Goal: Task Accomplishment & Management: Complete application form

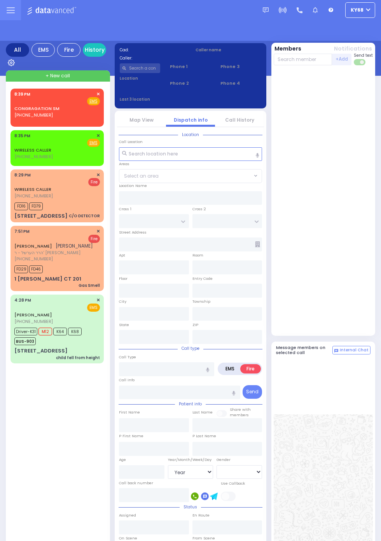
select select "Year"
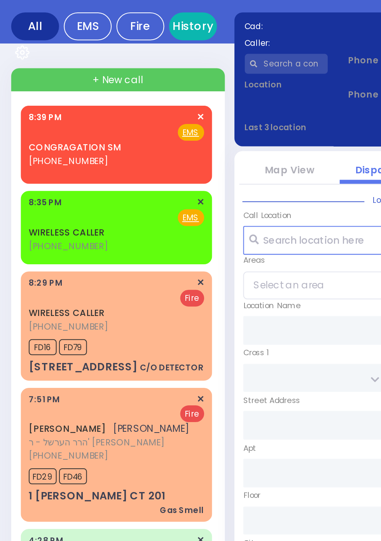
click at [92, 69] on link "History" at bounding box center [94, 68] width 23 height 14
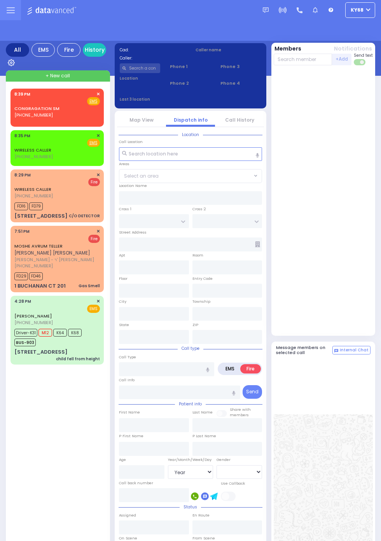
select select "Year"
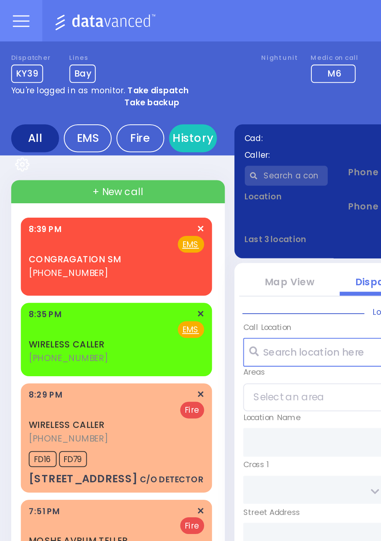
click at [145, 88] on input "text" at bounding box center [140, 86] width 41 height 10
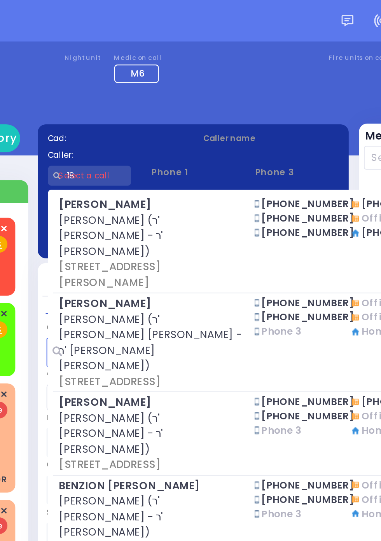
type input "1"
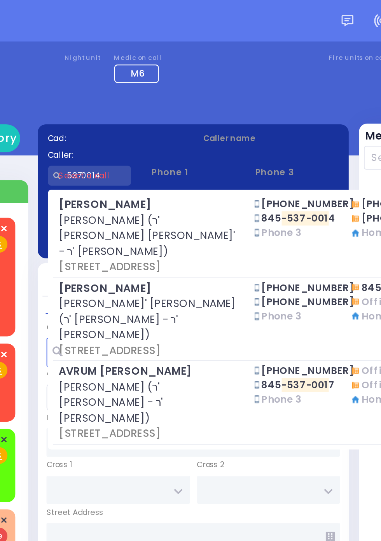
type input "5370014"
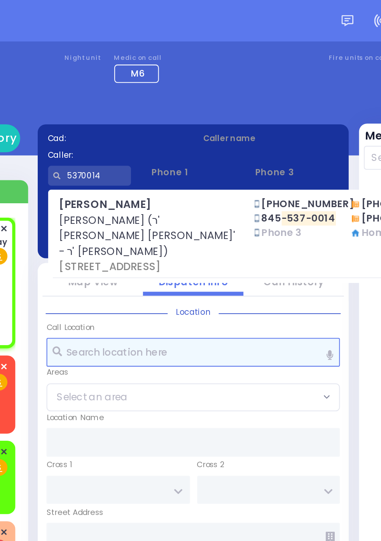
select select
radio input "true"
type input "JOEL"
type input "FEDER"
select select
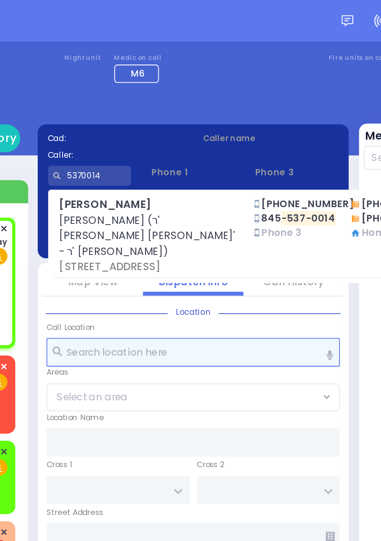
type input "20:41"
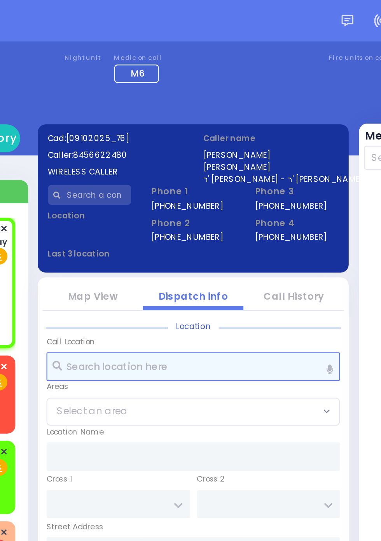
scroll to position [91, 0]
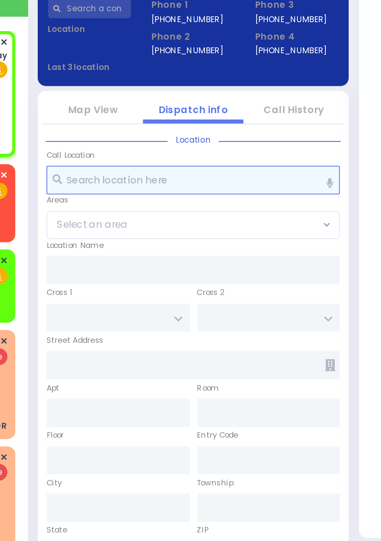
select select
radio input "true"
select select
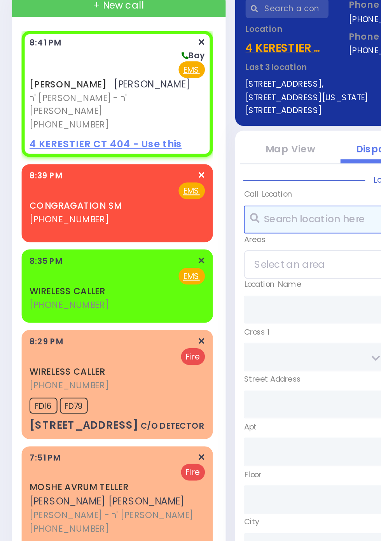
scroll to position [0, 0]
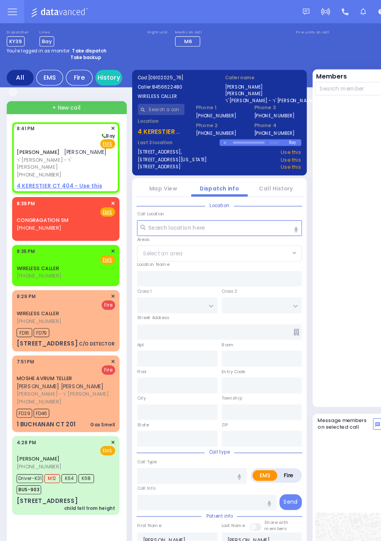
click at [248, 166] on link "Call History" at bounding box center [239, 163] width 29 height 7
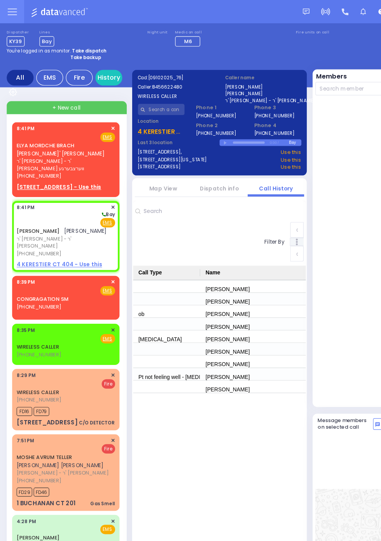
click at [83, 51] on strong "Take backup" at bounding box center [74, 50] width 27 height 6
select select "12"
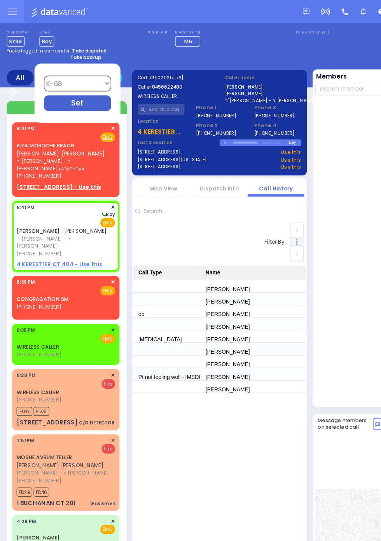
click at [314, 276] on div at bounding box center [324, 218] width 101 height 264
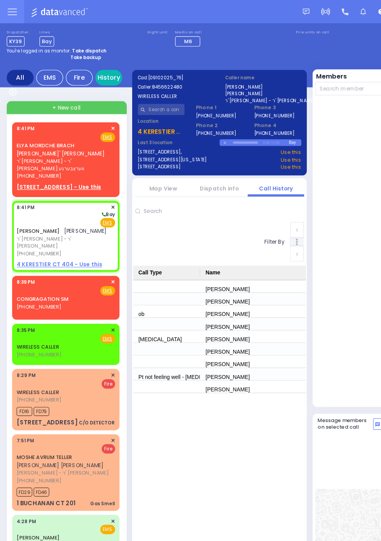
click at [93, 68] on link "History" at bounding box center [94, 68] width 23 height 14
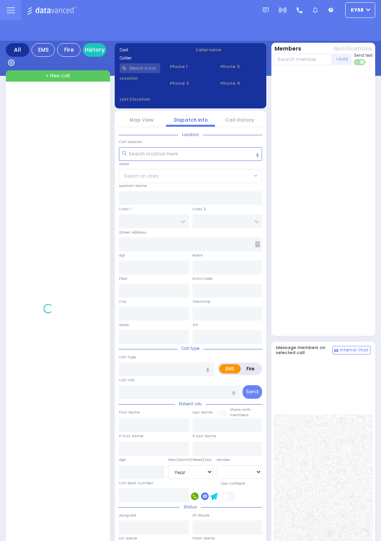
select select "Year"
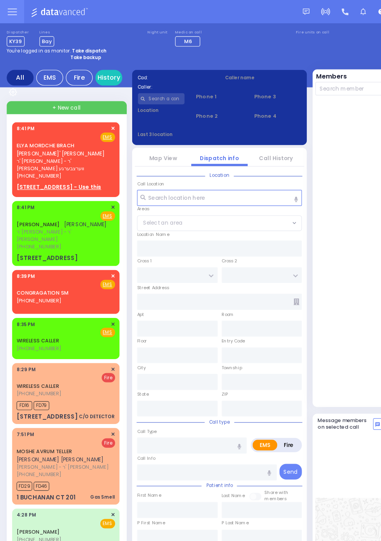
click at [11, 201] on div "JOEL FEDER יואל פעדער ר' יוסף זלמן - ר' שרגא אלימלך קליין (845) 662-2480 8:41 P…" at bounding box center [57, 203] width 93 height 56
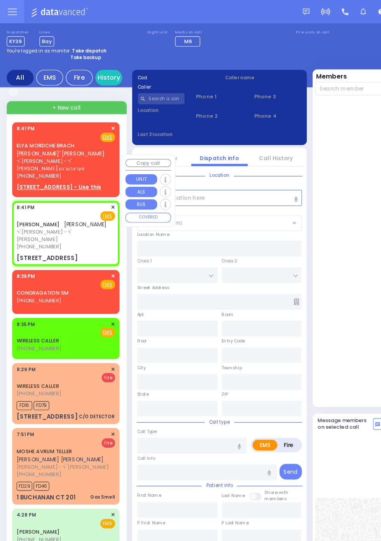
select select
radio input "true"
type input "JOEL"
type input "FEDER"
select select
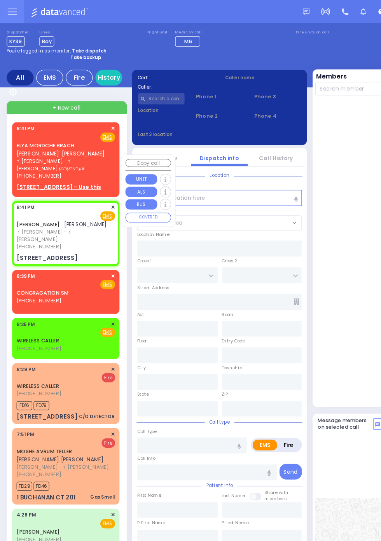
type input "20:41"
type input "TZFAS RD"
type input "KRAKOW BLVD"
type input "3 Tzfas Road"
type input "201"
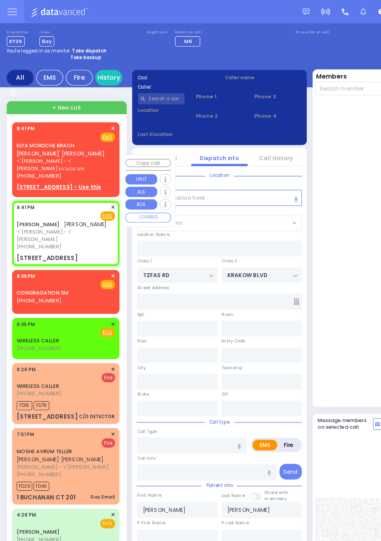
type input "Monroe"
type input "New York"
type input "10950"
select select "ATZEI TAMURIM"
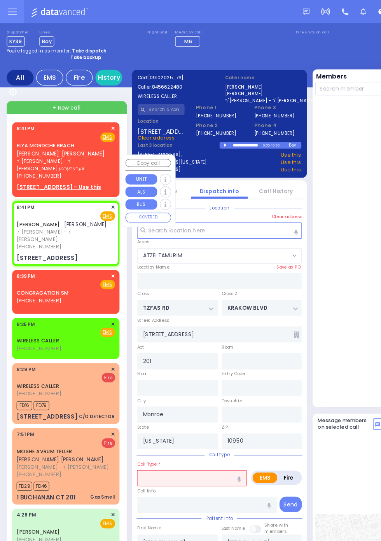
click at [314, 201] on div at bounding box center [324, 218] width 101 height 264
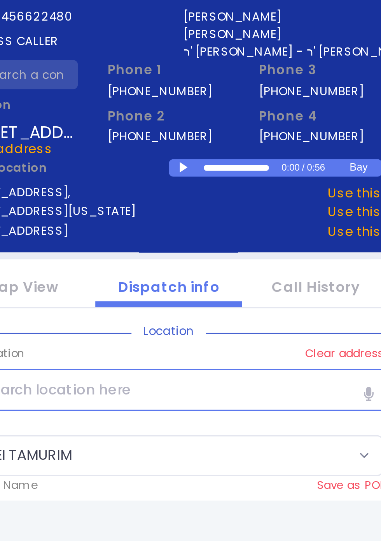
click at [196, 125] on div at bounding box center [196, 126] width 4 height 4
select select
type input "smel"
radio input "true"
select select
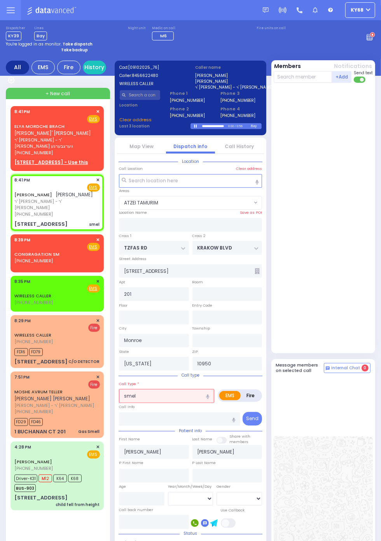
select select "ATZEI TAMURIM"
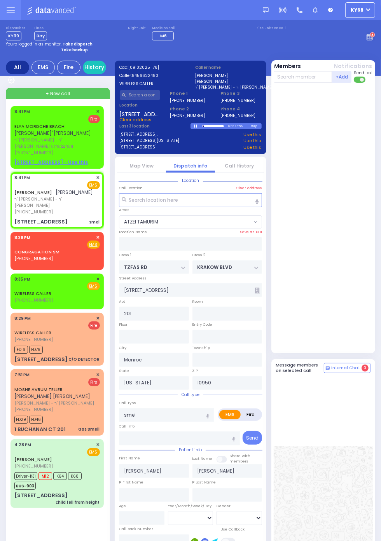
select select
radio input "true"
select select
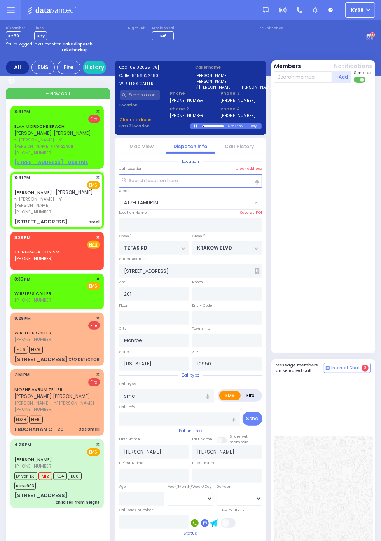
select select "ATZEI TAMURIM"
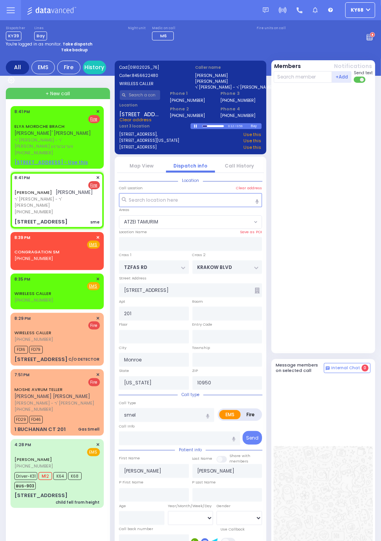
select select
type input "sme"
radio input "false"
radio input "true"
select select
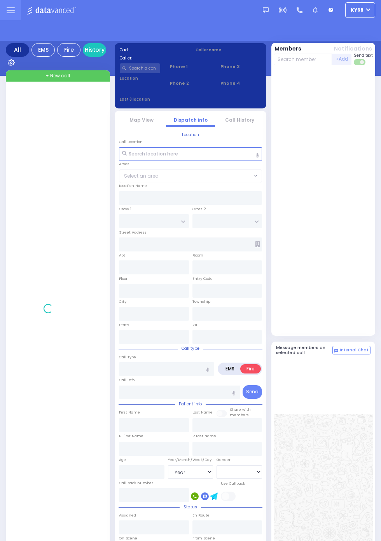
select select "Year"
